Goal: Task Accomplishment & Management: Complete application form

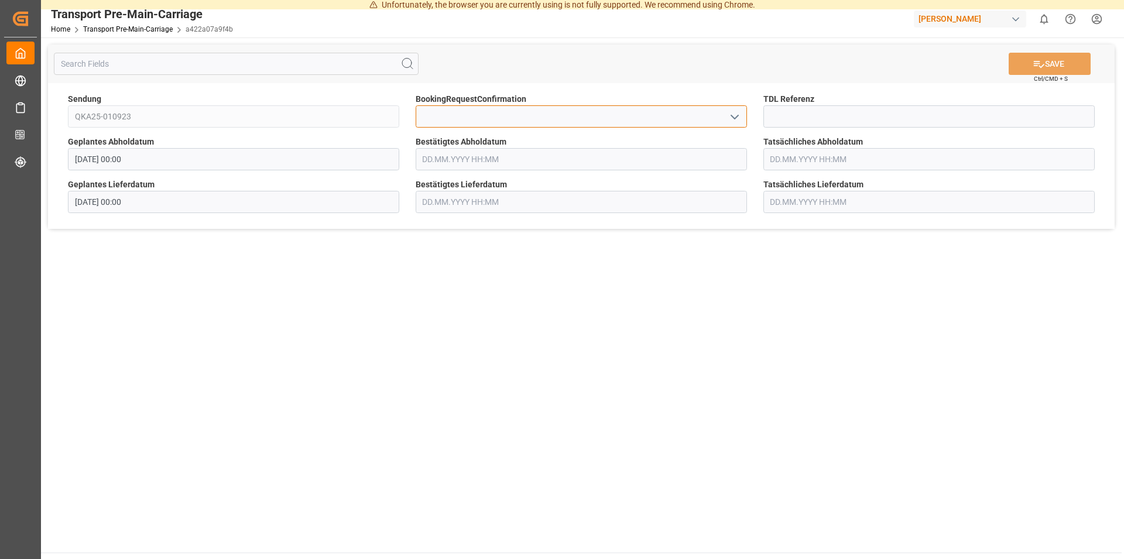
click at [509, 122] on input at bounding box center [581, 116] width 331 height 22
click at [804, 107] on input at bounding box center [928, 116] width 331 height 22
type input "36512"
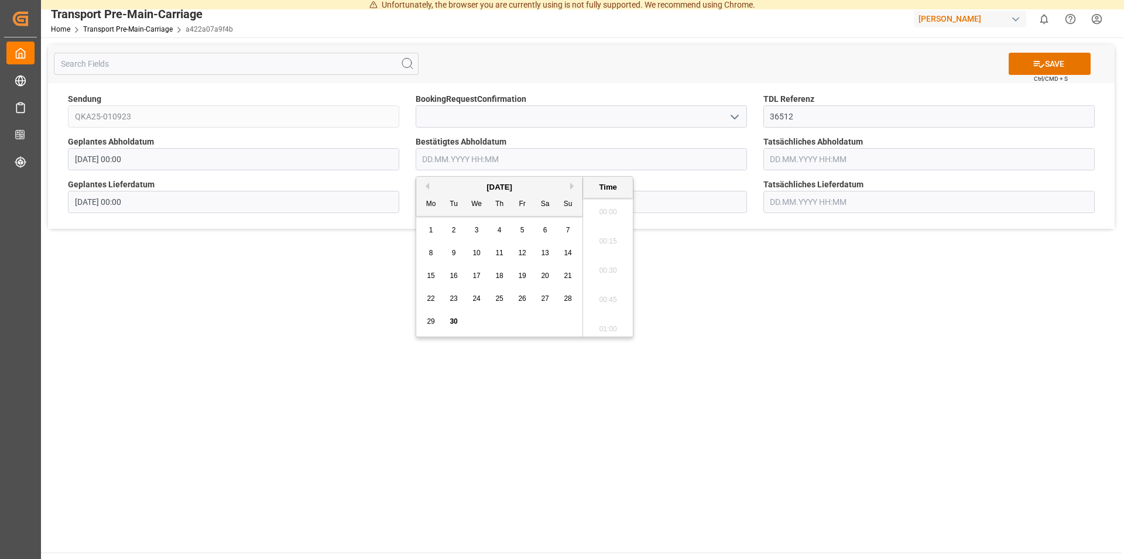
scroll to position [1759, 0]
click at [427, 254] on div "8" at bounding box center [431, 253] width 15 height 14
click at [605, 211] on li "11:30" at bounding box center [608, 208] width 50 height 29
type input "[DATE] 11:30"
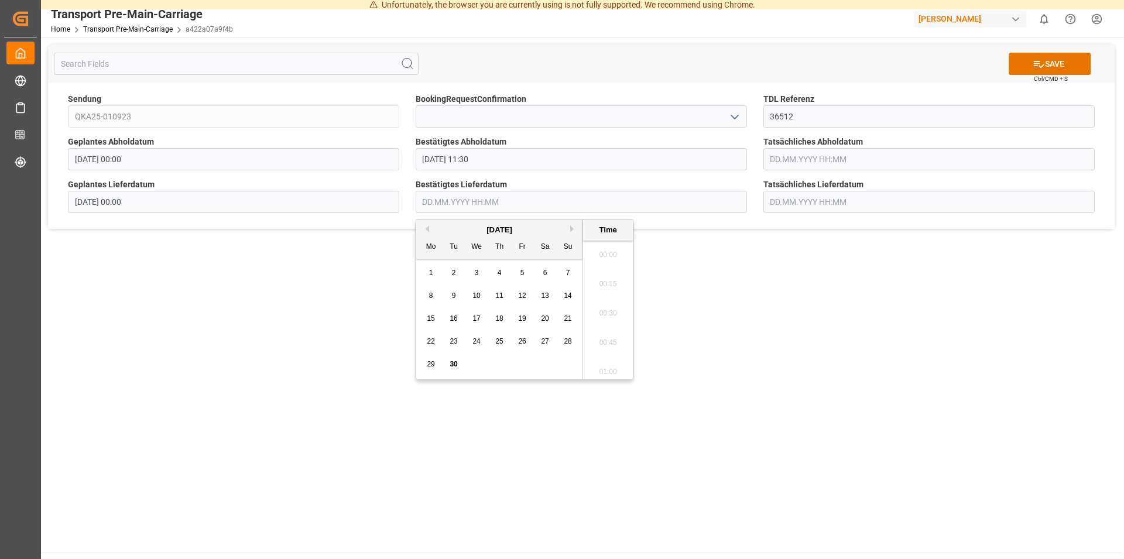
click at [493, 200] on input "text" at bounding box center [581, 202] width 331 height 22
click at [475, 294] on span "10" at bounding box center [476, 295] width 8 height 8
drag, startPoint x: 622, startPoint y: 326, endPoint x: 623, endPoint y: 304, distance: 22.3
click at [623, 304] on ul "00:00 00:15 00:30 00:45 01:00 01:15 01:30 01:45 02:00 02:15 02:30 02:45 03:00 0…" at bounding box center [608, 310] width 50 height 139
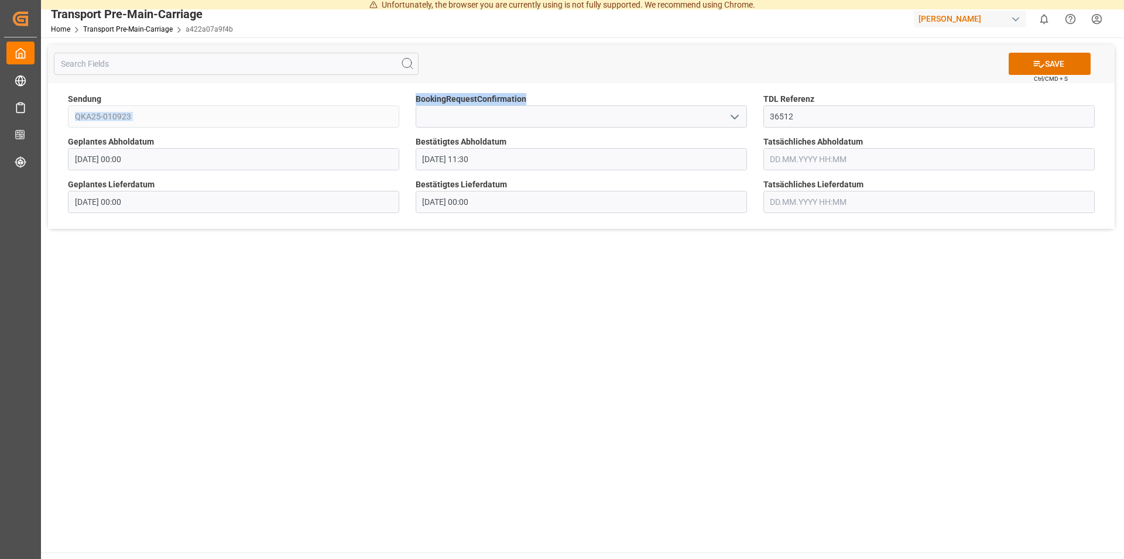
drag, startPoint x: 476, startPoint y: 422, endPoint x: 525, endPoint y: 409, distance: 50.4
click at [479, 420] on main "SAVE Ctrl/CMD + S Sendung QKA25-010923 BookingRequestConfirmation TDL Referenz …" at bounding box center [581, 294] width 1080 height 515
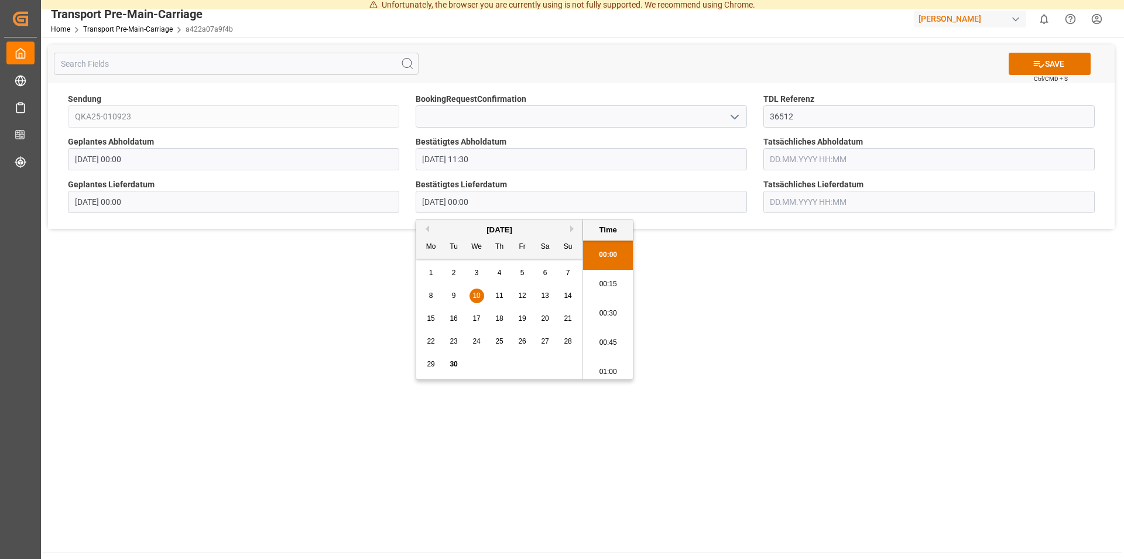
click at [505, 211] on input "[DATE] 00:00" at bounding box center [581, 202] width 331 height 22
click at [600, 272] on li "12:00" at bounding box center [608, 269] width 50 height 29
type input "[DATE] 12:00"
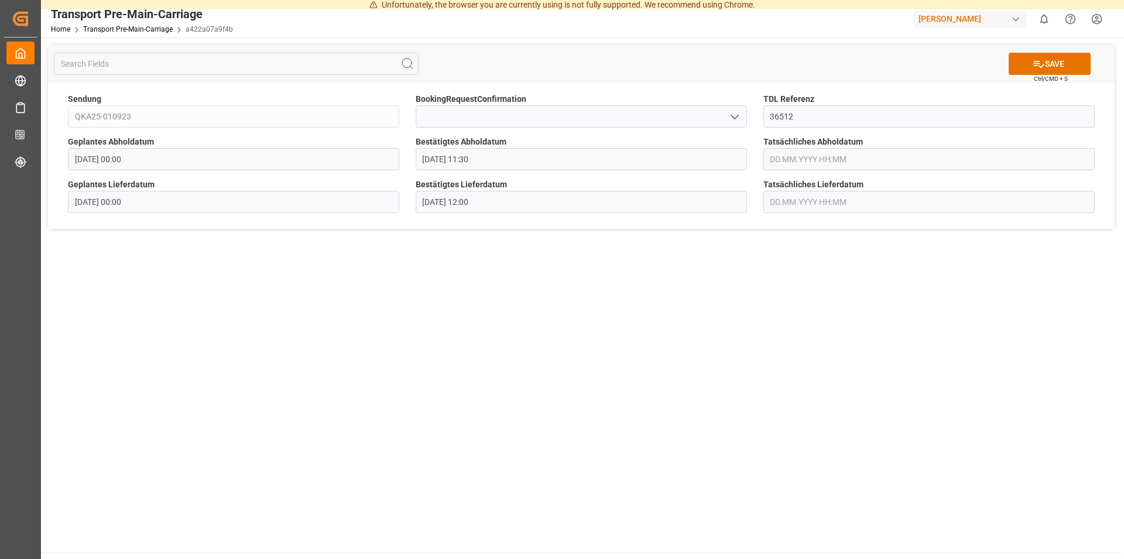
click at [492, 395] on main "SAVE Ctrl/CMD + S Sendung QKA25-010923 BookingRequestConfirmation TDL Referenz …" at bounding box center [581, 294] width 1080 height 515
click at [1044, 60] on button "SAVE" at bounding box center [1049, 64] width 82 height 22
